Goal: Task Accomplishment & Management: Complete application form

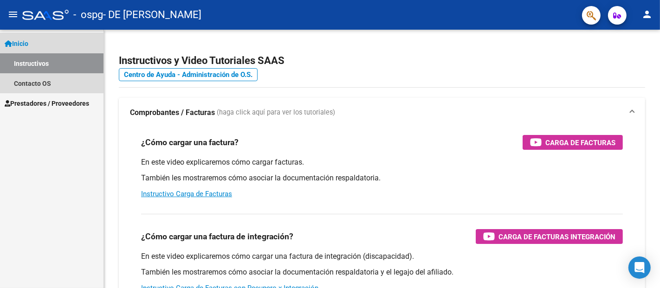
click at [23, 44] on span "Inicio" at bounding box center [17, 44] width 24 height 10
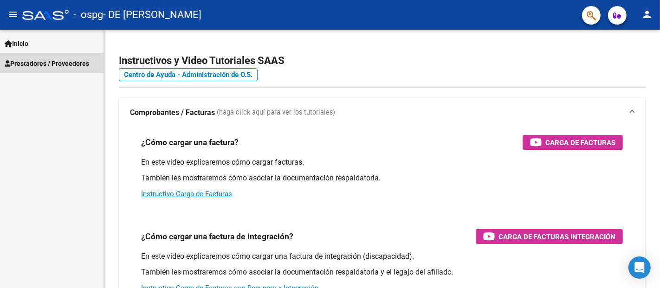
click at [33, 64] on span "Prestadores / Proveedores" at bounding box center [47, 64] width 85 height 10
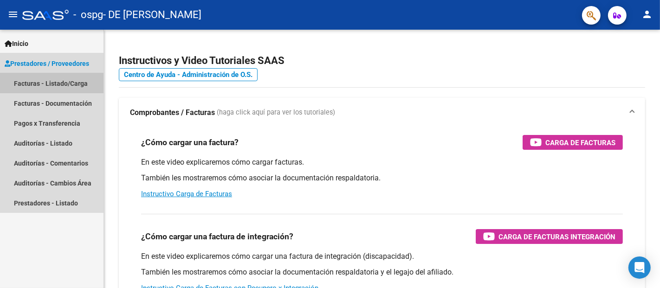
click at [26, 83] on link "Facturas - Listado/Carga" at bounding box center [52, 83] width 104 height 20
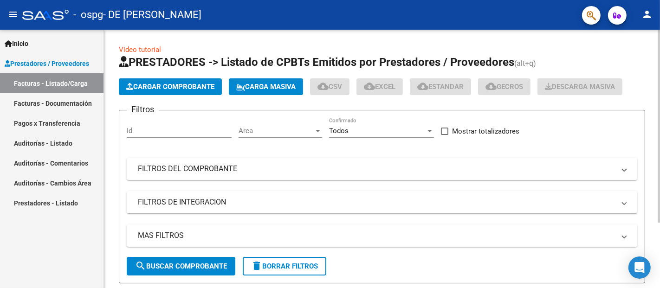
click at [181, 85] on span "Cargar Comprobante" at bounding box center [170, 87] width 88 height 8
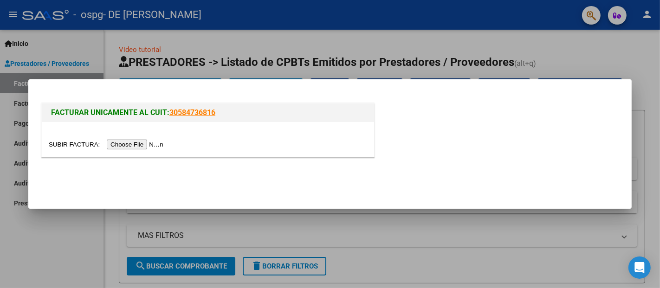
click at [124, 145] on input "file" at bounding box center [107, 145] width 117 height 10
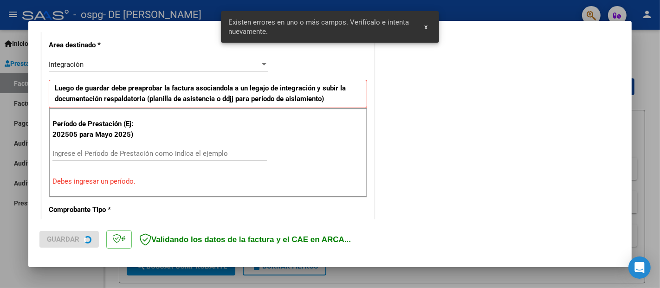
scroll to position [212, 0]
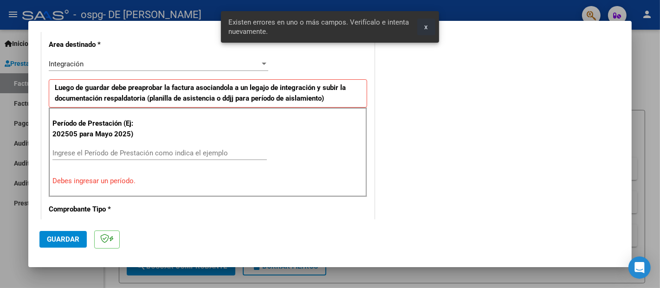
click at [427, 27] on span "x" at bounding box center [426, 27] width 3 height 8
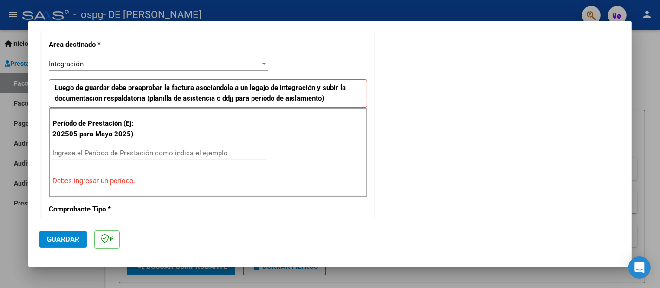
click at [116, 150] on input "Ingrese el Período de Prestación como indica el ejemplo" at bounding box center [159, 153] width 215 height 8
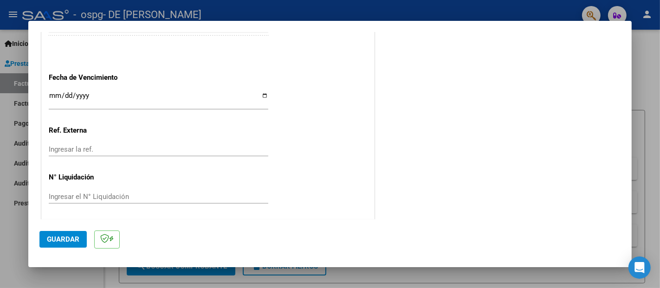
scroll to position [628, 0]
type input "202509"
click at [56, 237] on span "Guardar" at bounding box center [63, 239] width 33 height 8
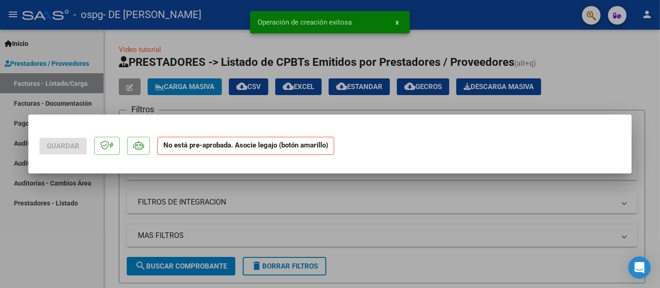
scroll to position [0, 0]
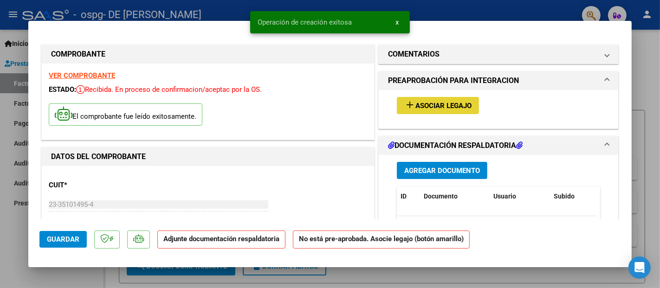
click at [446, 102] on span "Asociar Legajo" at bounding box center [444, 106] width 56 height 8
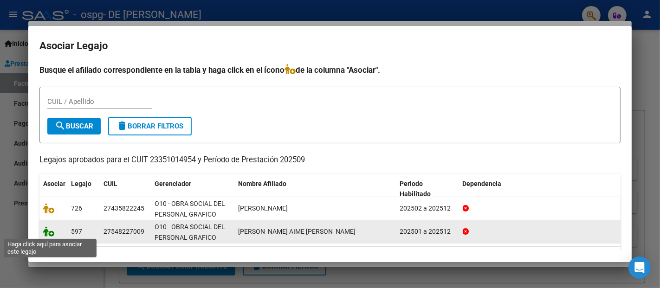
click at [52, 234] on icon at bounding box center [48, 232] width 11 height 10
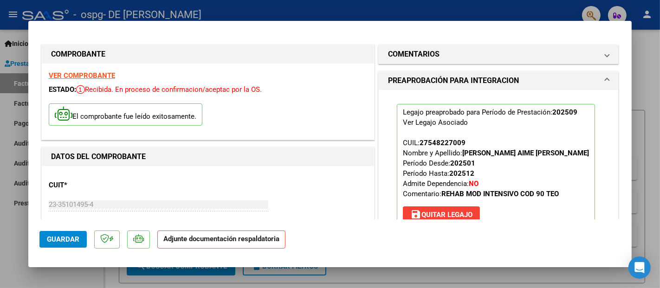
scroll to position [52, 0]
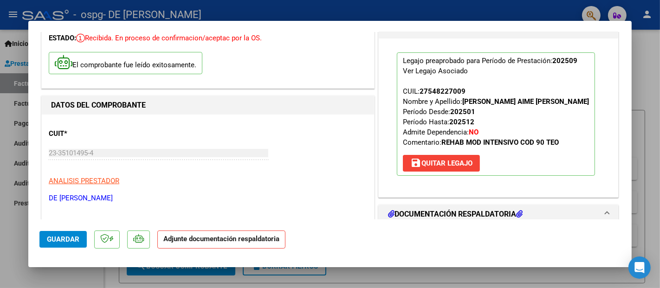
click at [220, 240] on strong "Adjunte documentación respaldatoria" at bounding box center [221, 239] width 116 height 8
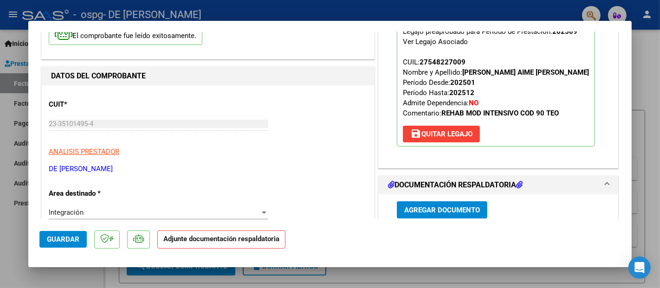
scroll to position [155, 0]
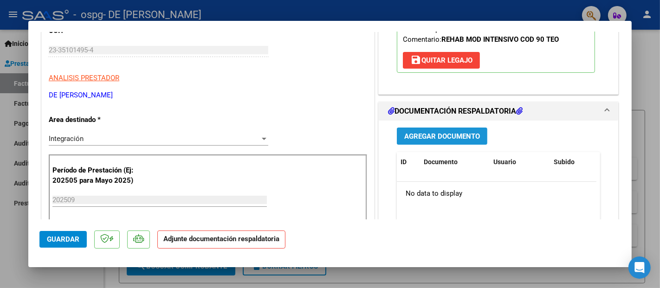
click at [427, 135] on span "Agregar Documento" at bounding box center [442, 136] width 76 height 8
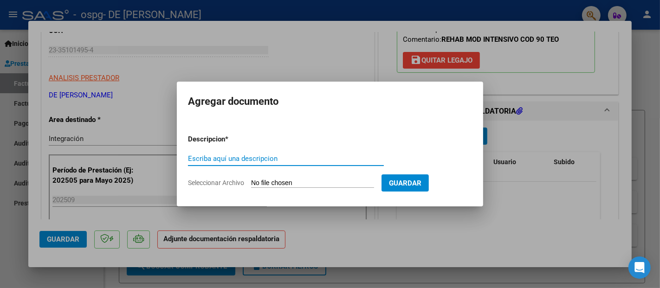
click at [245, 156] on input "Escriba aquí una descripcion" at bounding box center [286, 159] width 196 height 8
type input "planilla de asistencia"
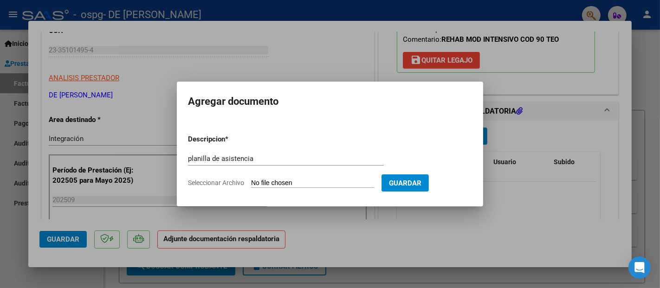
click at [329, 181] on input "Seleccionar Archivo" at bounding box center [312, 183] width 123 height 9
type input "C:\fakepath\[PERSON_NAME] AIME [PERSON_NAME].pdf"
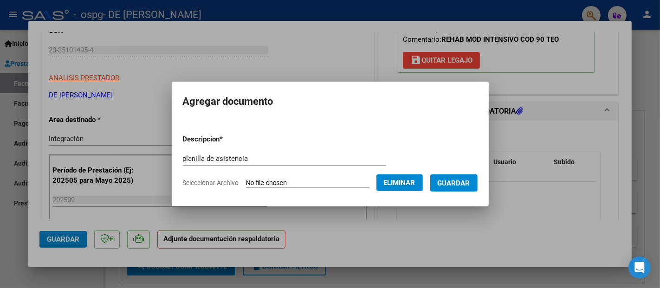
click at [464, 185] on span "Guardar" at bounding box center [454, 183] width 33 height 8
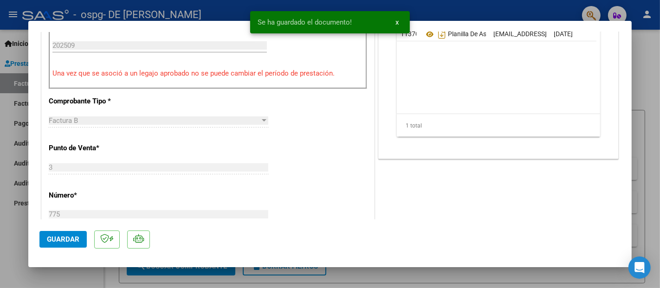
scroll to position [464, 0]
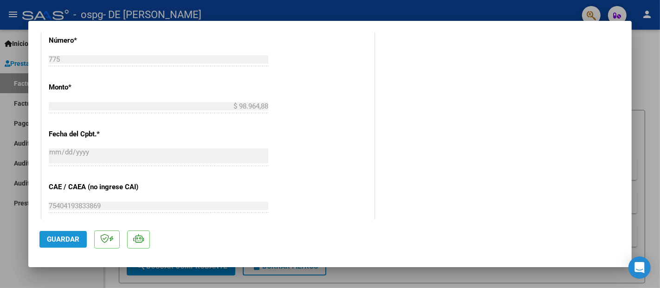
drag, startPoint x: 58, startPoint y: 233, endPoint x: 75, endPoint y: 229, distance: 17.5
click at [59, 233] on button "Guardar" at bounding box center [62, 239] width 47 height 17
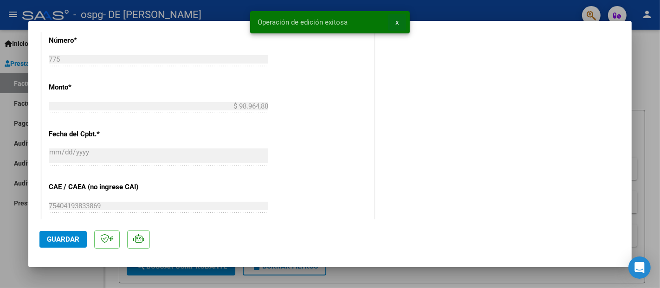
click at [398, 21] on span "x" at bounding box center [397, 22] width 3 height 8
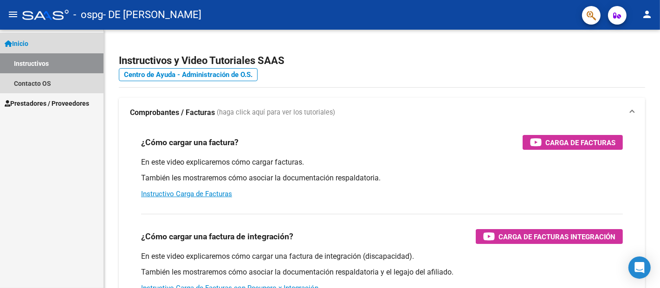
click at [20, 42] on span "Inicio" at bounding box center [17, 44] width 24 height 10
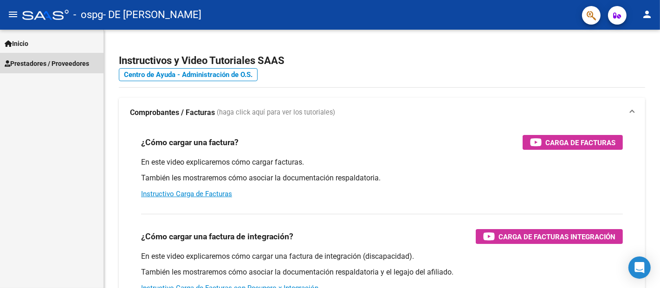
click at [31, 62] on span "Prestadores / Proveedores" at bounding box center [47, 64] width 85 height 10
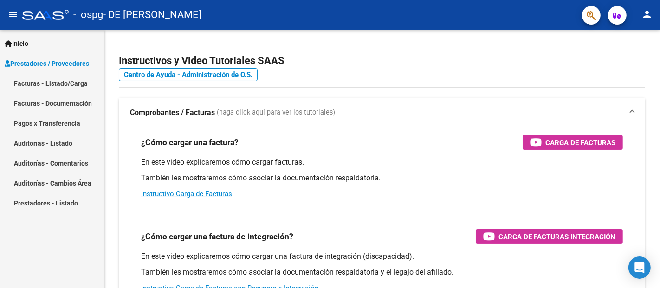
click at [23, 81] on link "Facturas - Listado/Carga" at bounding box center [52, 83] width 104 height 20
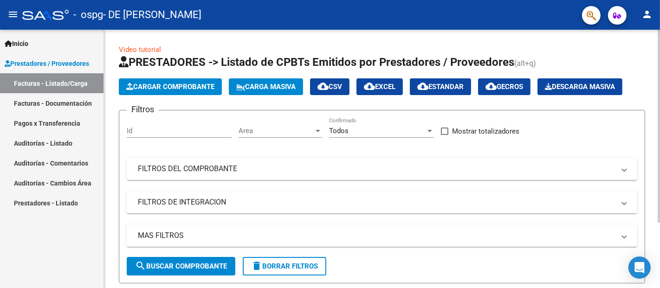
click at [171, 85] on span "Cargar Comprobante" at bounding box center [170, 87] width 88 height 8
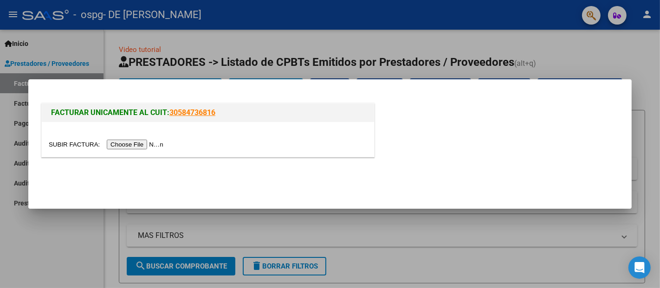
click at [139, 144] on input "file" at bounding box center [107, 145] width 117 height 10
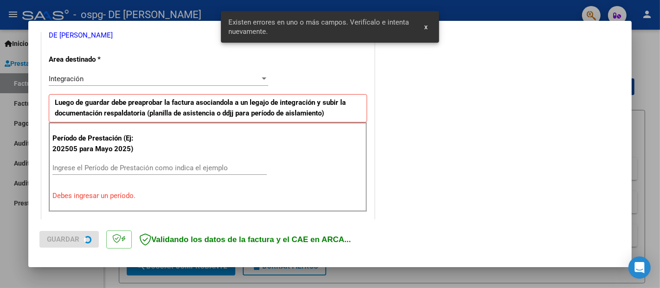
scroll to position [212, 0]
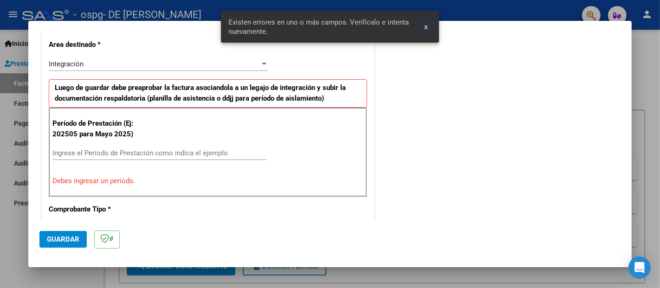
click at [424, 23] on button "x" at bounding box center [426, 27] width 18 height 17
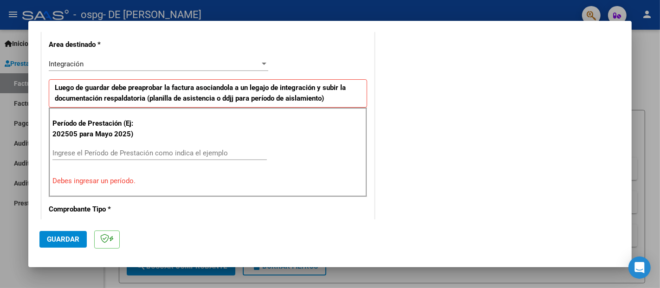
click at [103, 149] on input "Ingrese el Período de Prestación como indica el ejemplo" at bounding box center [159, 153] width 215 height 8
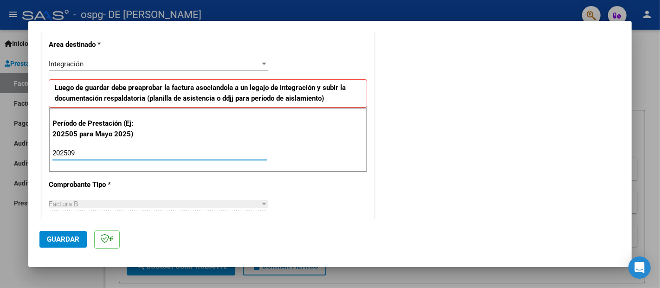
type input "202509"
click at [74, 238] on span "Guardar" at bounding box center [63, 239] width 33 height 8
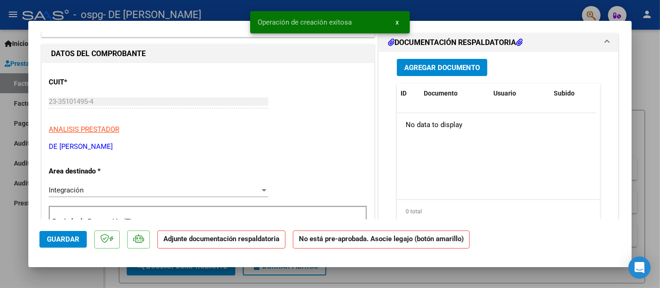
scroll to position [0, 0]
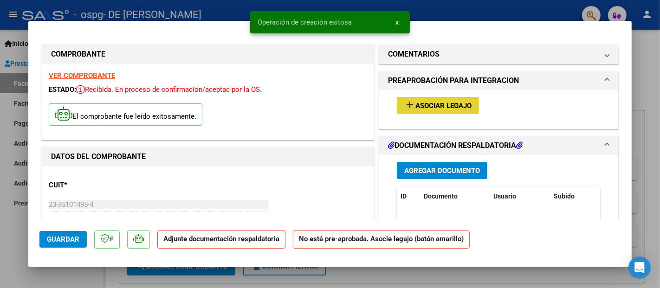
click at [434, 108] on span "Asociar Legajo" at bounding box center [444, 106] width 56 height 8
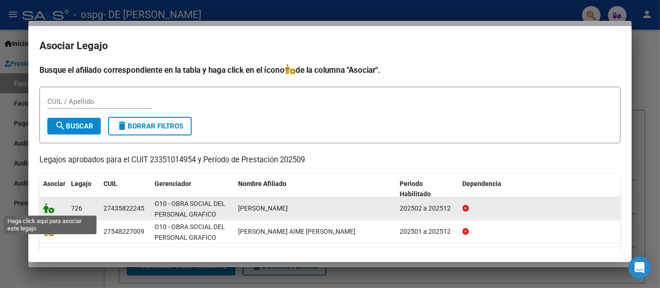
click at [48, 207] on icon at bounding box center [48, 208] width 11 height 10
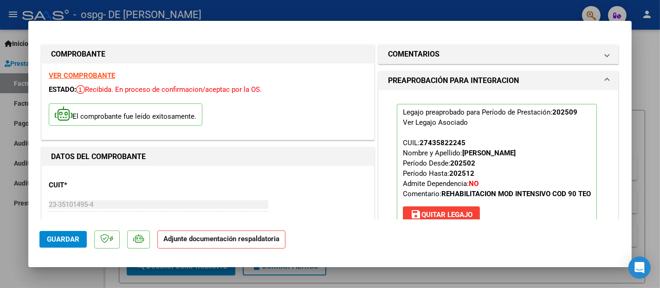
scroll to position [52, 0]
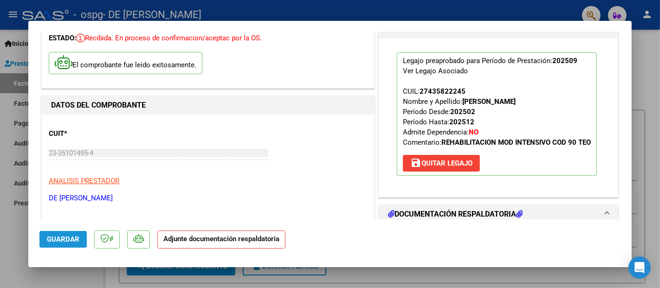
drag, startPoint x: 52, startPoint y: 239, endPoint x: 100, endPoint y: 228, distance: 49.5
click at [52, 239] on span "Guardar" at bounding box center [63, 239] width 33 height 8
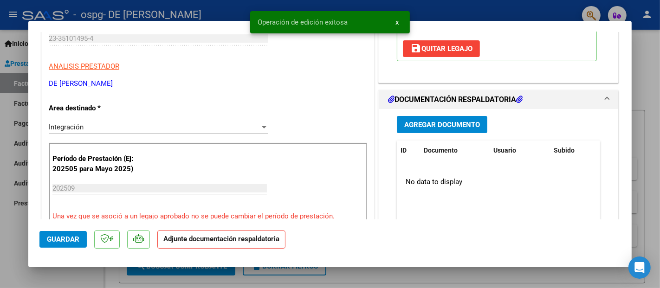
scroll to position [206, 0]
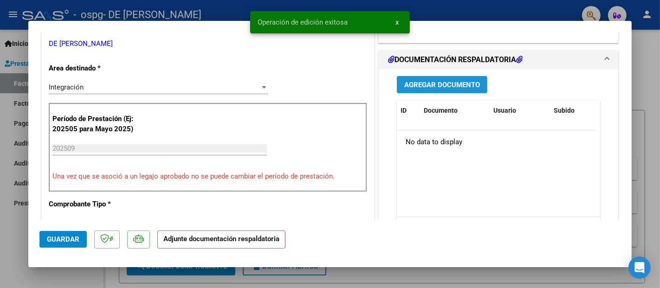
click at [433, 89] on span "Agregar Documento" at bounding box center [442, 85] width 76 height 8
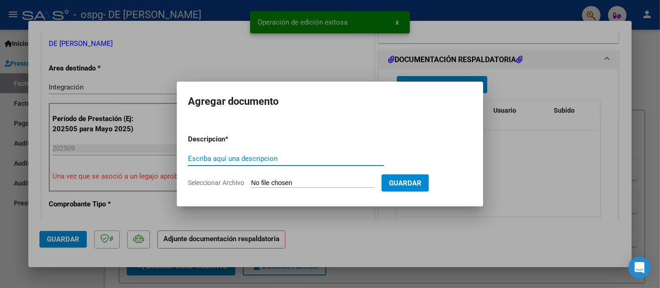
click at [267, 156] on input "Escriba aquí una descripcion" at bounding box center [286, 159] width 196 height 8
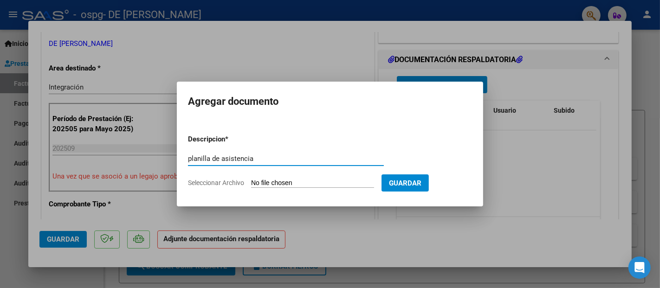
type input "planilla de asistencia"
click at [277, 181] on input "Seleccionar Archivo" at bounding box center [312, 183] width 123 height 9
type input "C:\fakepath\MICAELA GONZALEZ.pdf"
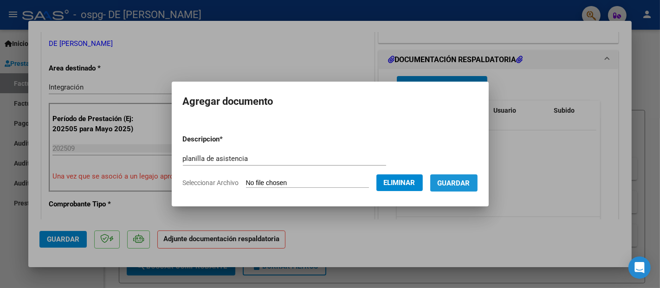
click at [464, 185] on span "Guardar" at bounding box center [454, 183] width 33 height 8
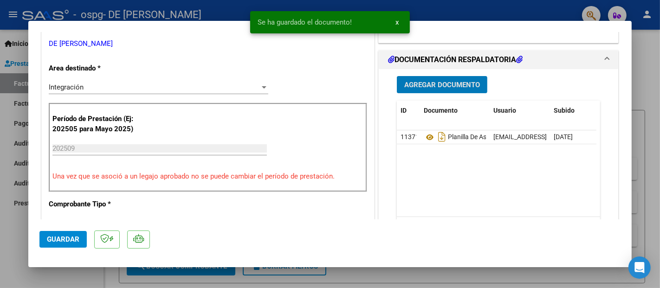
scroll to position [309, 0]
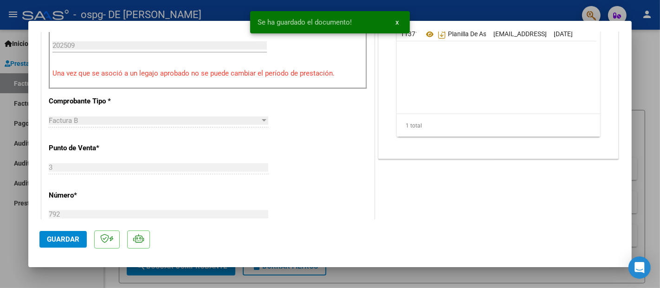
click at [55, 236] on span "Guardar" at bounding box center [63, 239] width 33 height 8
